Goal: Information Seeking & Learning: Learn about a topic

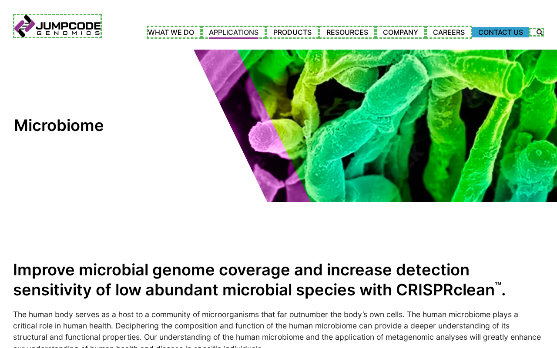
click at [500, 32] on link "Contact Us" at bounding box center [500, 32] width 57 height 10
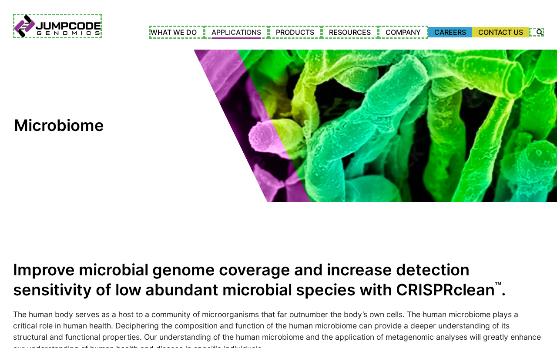
click at [449, 32] on link "Careers" at bounding box center [450, 32] width 44 height 10
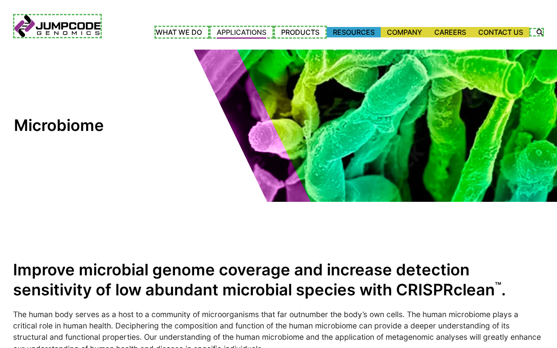
click at [351, 32] on link "Resources" at bounding box center [354, 32] width 54 height 10
click at [0, 0] on link "Custom Guide RNA Design" at bounding box center [0, 0] width 0 height 0
click at [0, 0] on span "RNA Depletion Panels" at bounding box center [0, 0] width 0 height 0
click at [0, 0] on span "Ribodepletion" at bounding box center [0, 0] width 0 height 0
click at [0, 0] on span "Human DNA Depletion" at bounding box center [0, 0] width 0 height 0
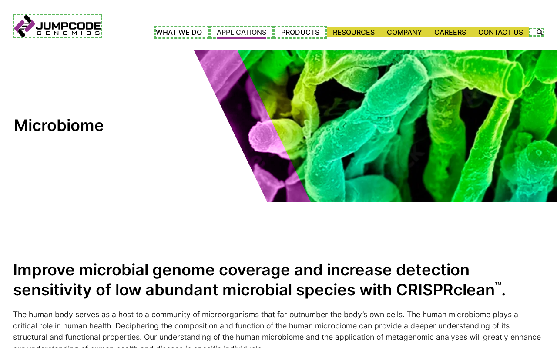
click at [0, 0] on span "Single Cell" at bounding box center [0, 0] width 0 height 0
click at [0, 0] on link "Agrigenomics" at bounding box center [0, 0] width 0 height 0
click at [0, 0] on link "Microbiome" at bounding box center [0, 0] width 0 height 0
click at [0, 0] on link "[MEDICAL_DATA] Surveillance" at bounding box center [0, 0] width 0 height 0
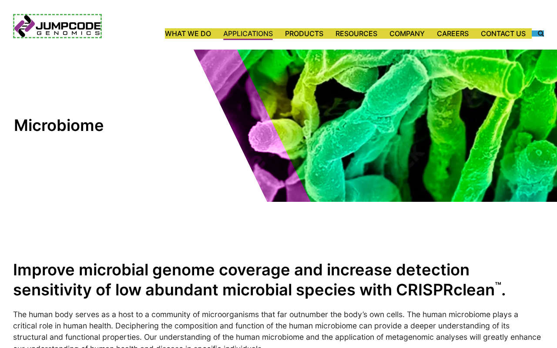
click at [538, 33] on label "Search Icon" at bounding box center [538, 33] width 12 height 6
type input "********"
click at [0, 0] on button "Click to submit your search." at bounding box center [0, 0] width 0 height 0
click at [56, 27] on link "Jumpcode Genomics" at bounding box center [57, 26] width 89 height 24
